Goal: Transaction & Acquisition: Book appointment/travel/reservation

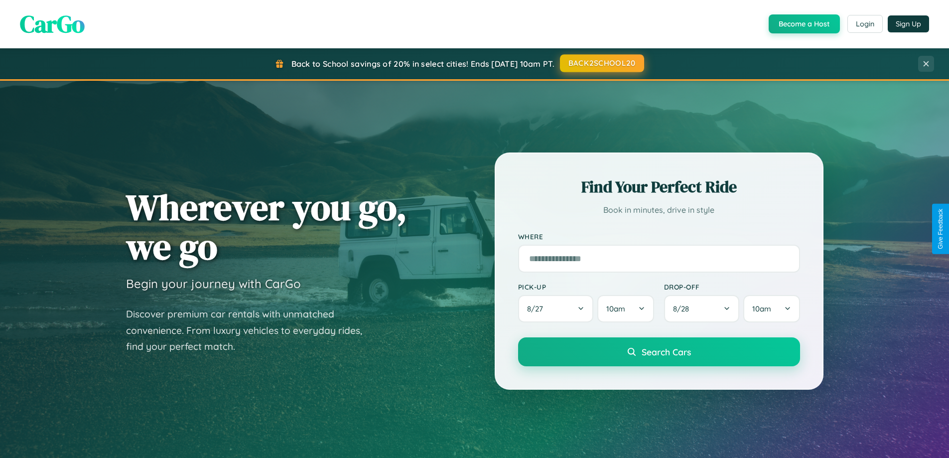
click at [601, 63] on button "BACK2SCHOOL20" at bounding box center [602, 63] width 84 height 18
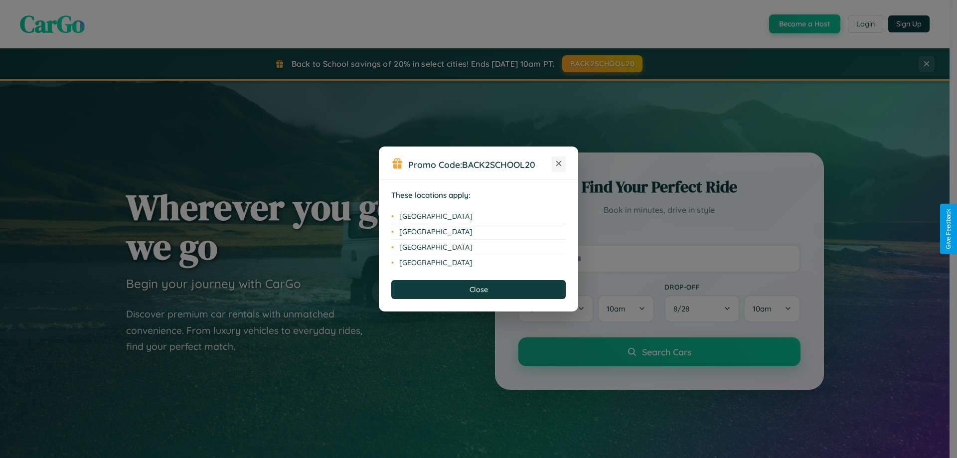
click at [559, 164] on icon at bounding box center [558, 163] width 5 height 5
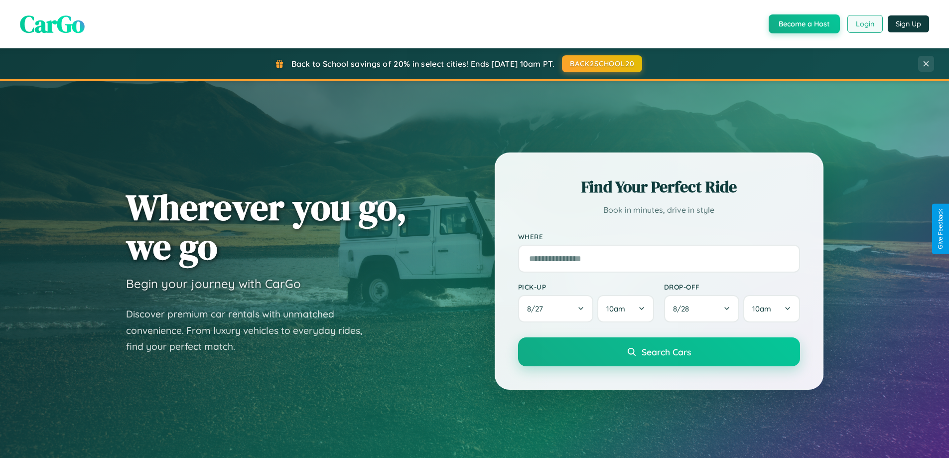
click at [865, 24] on button "Login" at bounding box center [865, 24] width 35 height 18
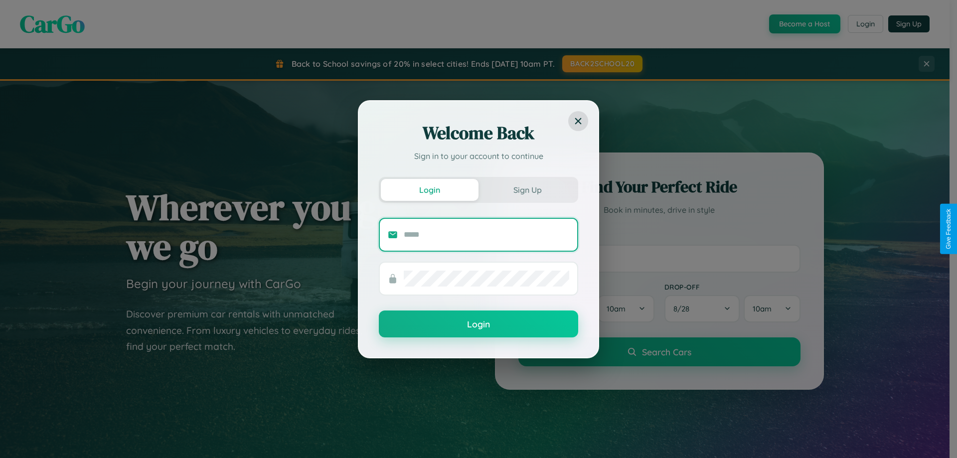
click at [486, 234] on input "text" at bounding box center [486, 235] width 165 height 16
type input "**********"
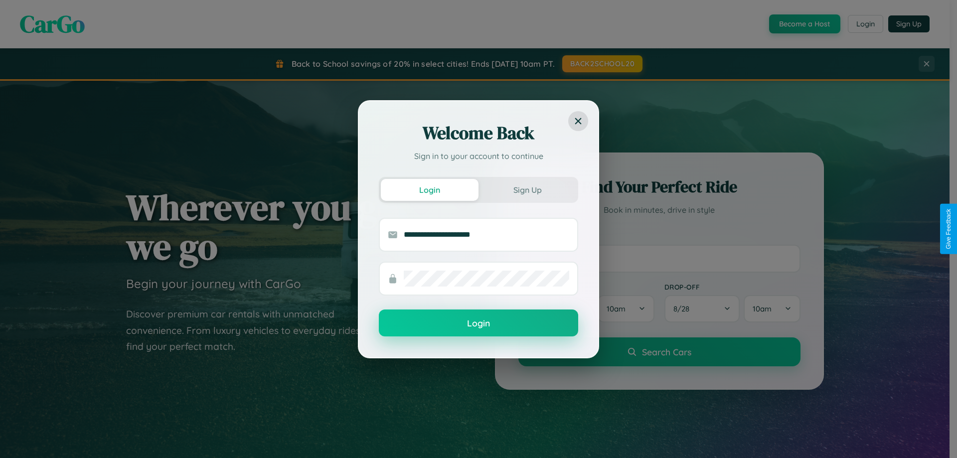
click at [478, 323] on button "Login" at bounding box center [478, 322] width 199 height 27
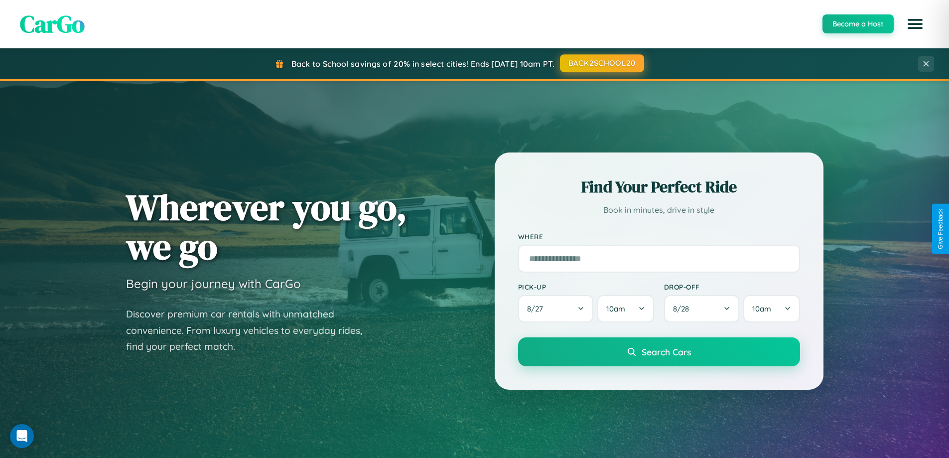
click at [601, 63] on button "BACK2SCHOOL20" at bounding box center [602, 63] width 84 height 18
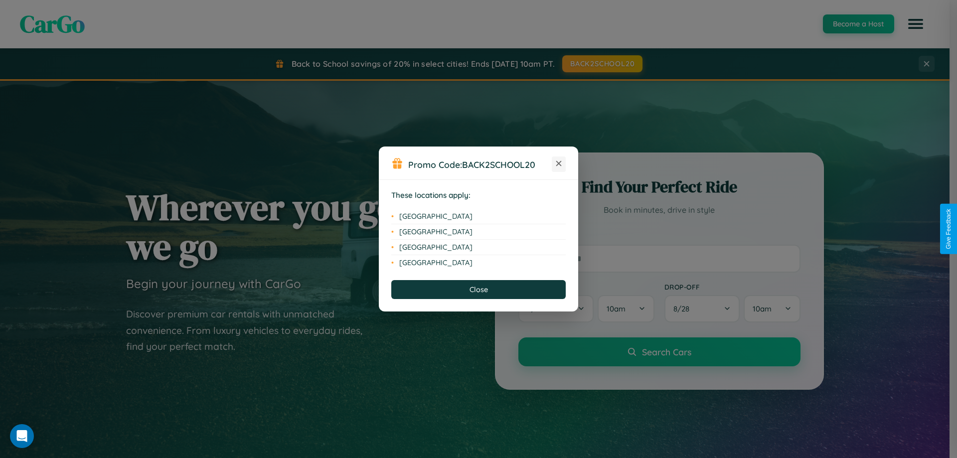
click at [559, 164] on icon at bounding box center [558, 163] width 5 height 5
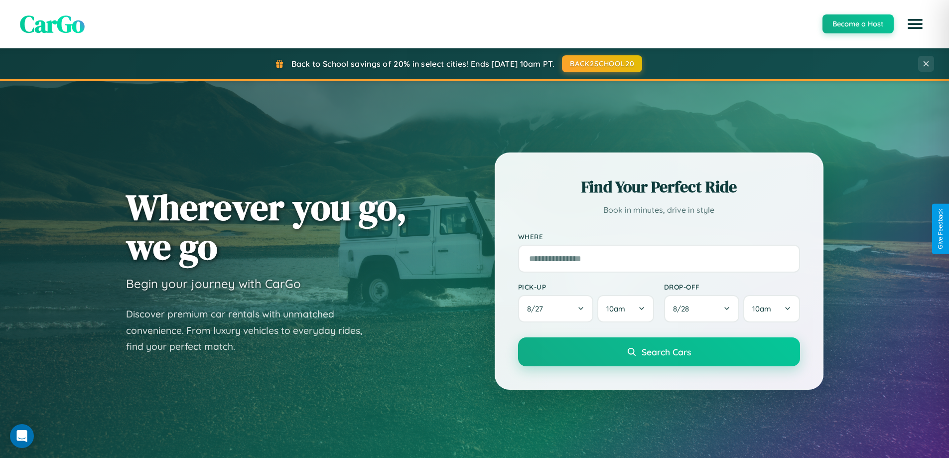
scroll to position [430, 0]
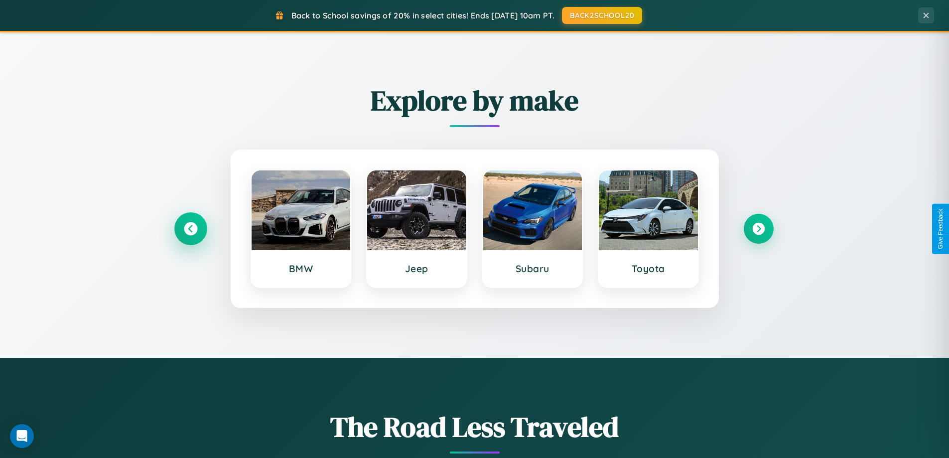
click at [190, 229] on icon at bounding box center [190, 228] width 13 height 13
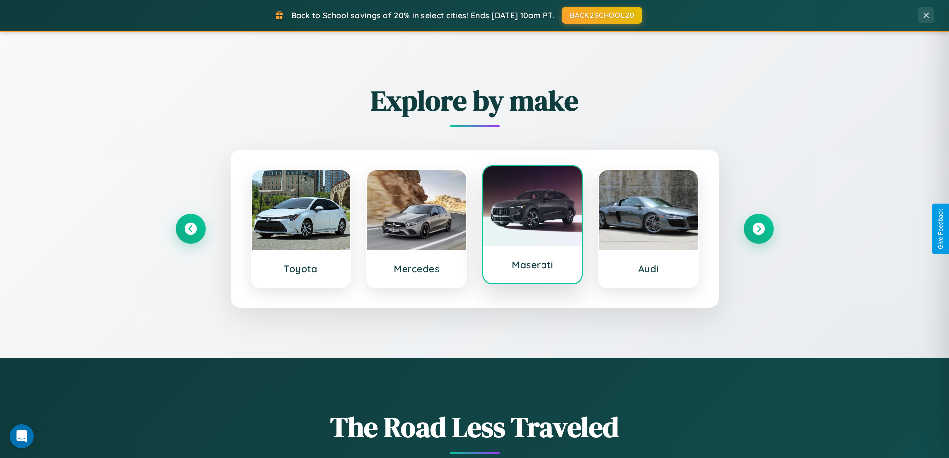
click at [532, 229] on div at bounding box center [532, 206] width 99 height 80
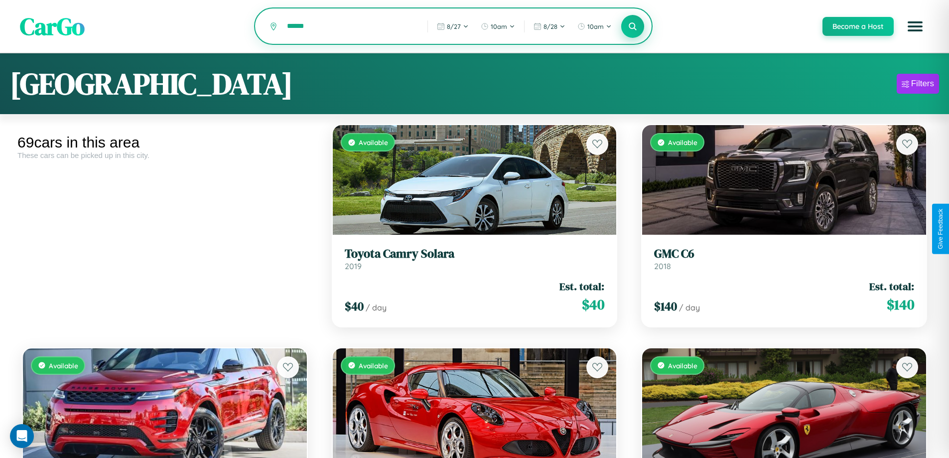
type input "******"
click at [632, 27] on icon at bounding box center [632, 25] width 9 height 9
